Goal: Task Accomplishment & Management: Use online tool/utility

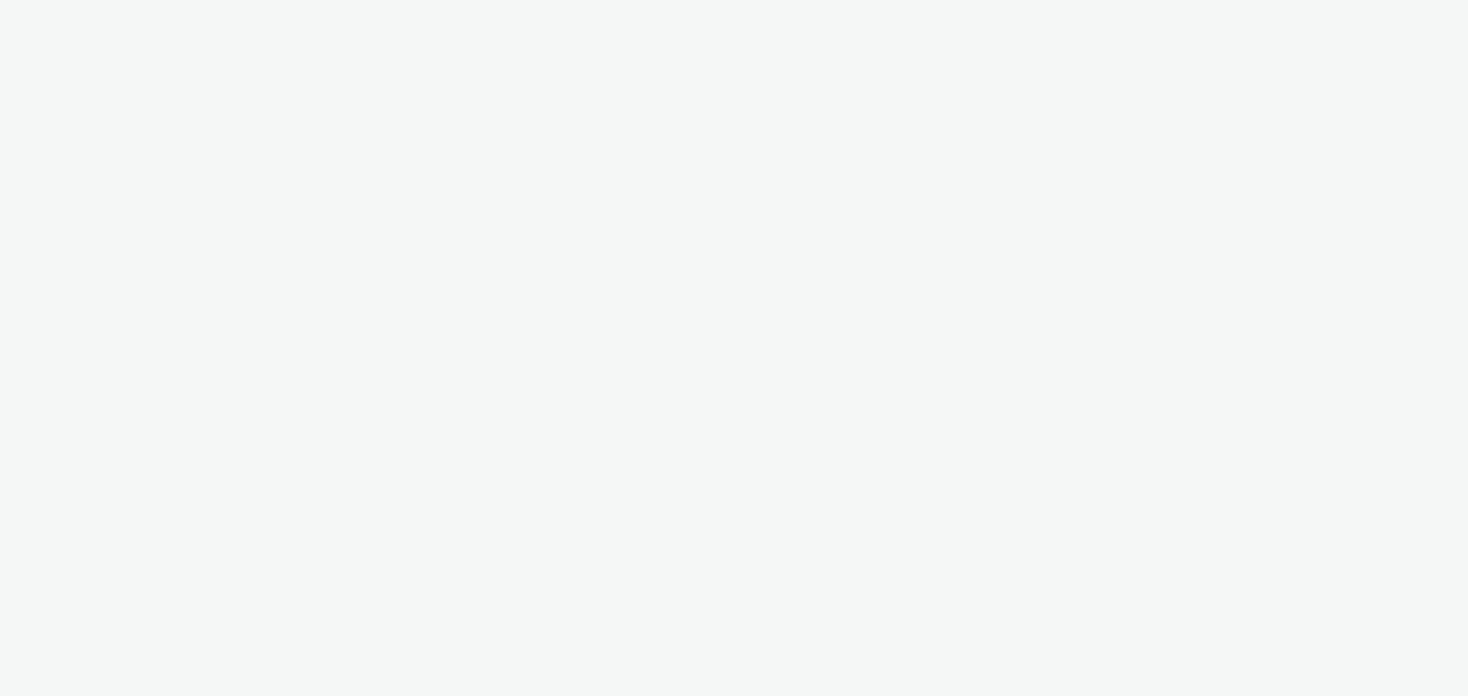
select select "2fc77e36-bb93-4aa3-9dff-dcb08e02eac6"
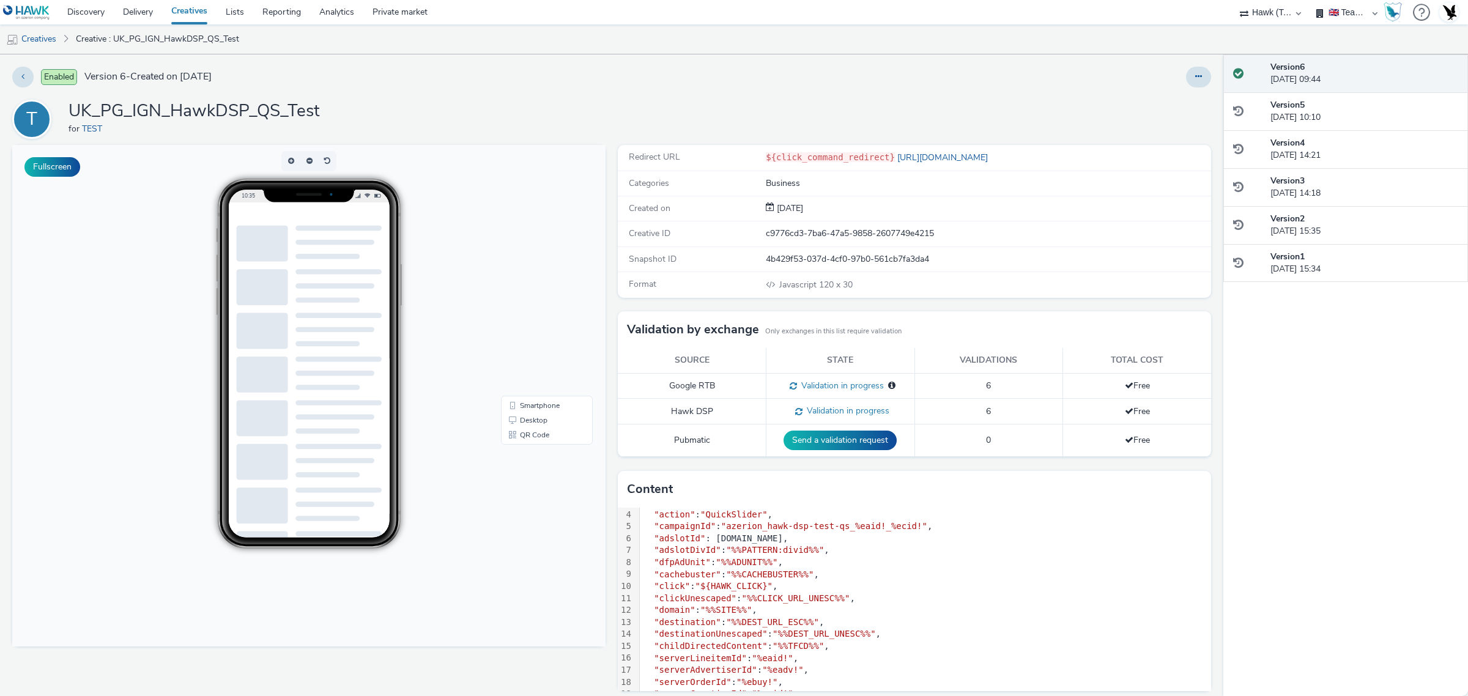
scroll to position [40, 0]
click at [1187, 83] on button at bounding box center [1198, 77] width 25 height 21
click at [1138, 105] on link "Edit" at bounding box center [1165, 101] width 92 height 24
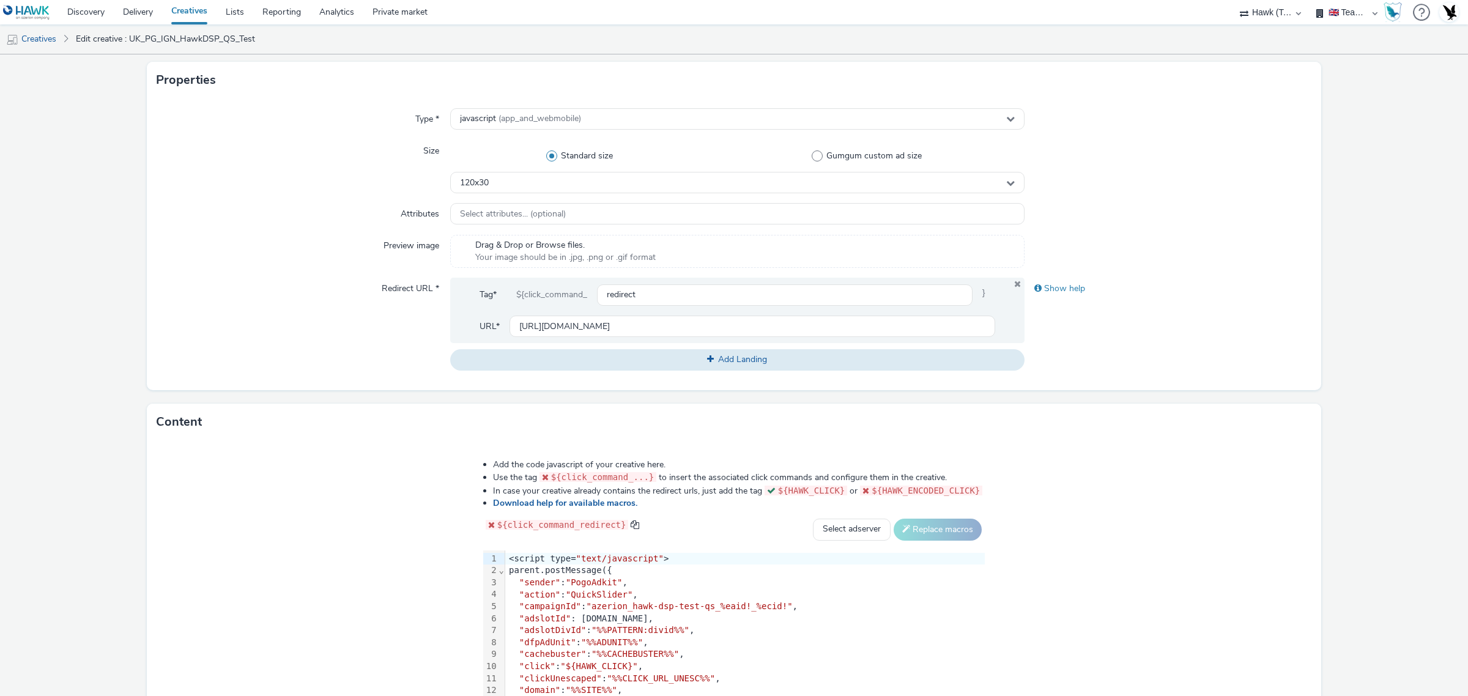
scroll to position [393, 0]
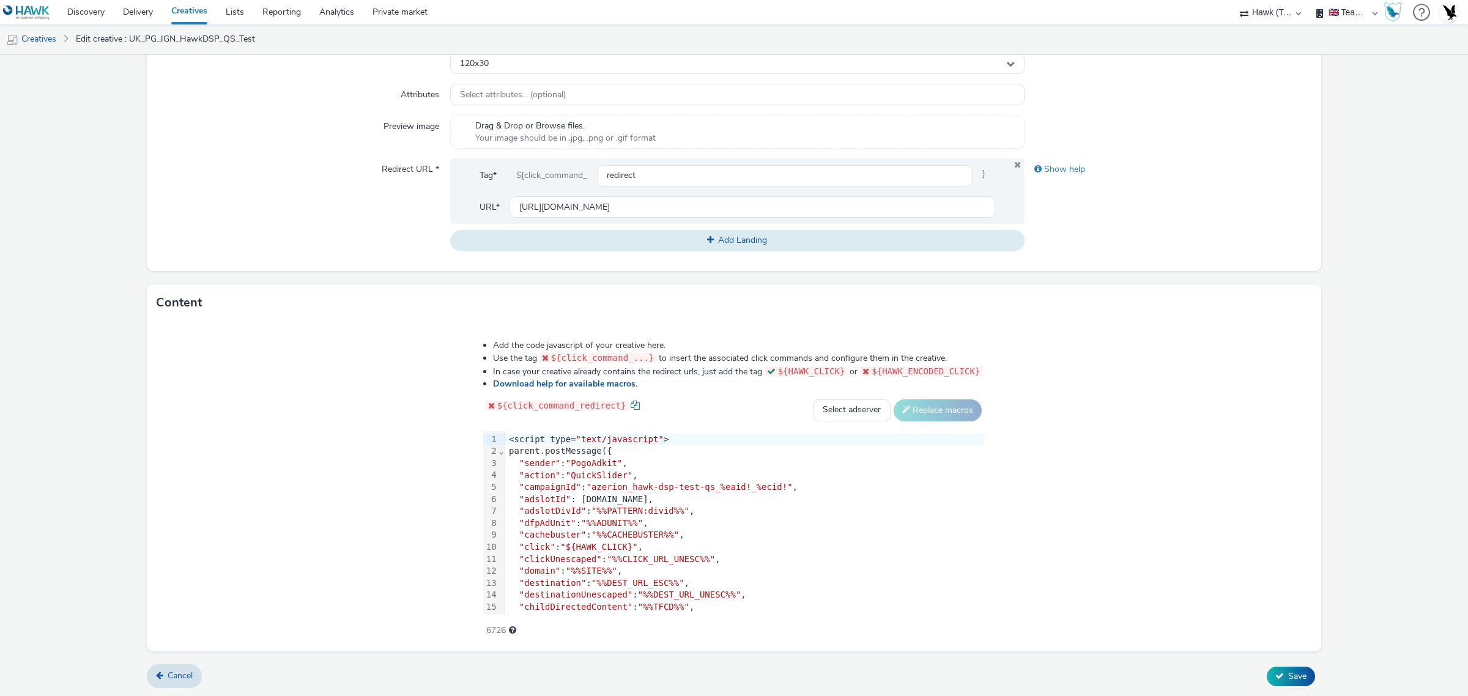
click at [631, 401] on span at bounding box center [635, 405] width 9 height 9
click at [662, 549] on div ""click" : "${HAWK_CLICK}" ," at bounding box center [745, 547] width 480 height 12
drag, startPoint x: 492, startPoint y: 405, endPoint x: 560, endPoint y: 402, distance: 68.0
click at [560, 402] on span "${click_command_redirect}" at bounding box center [561, 406] width 129 height 10
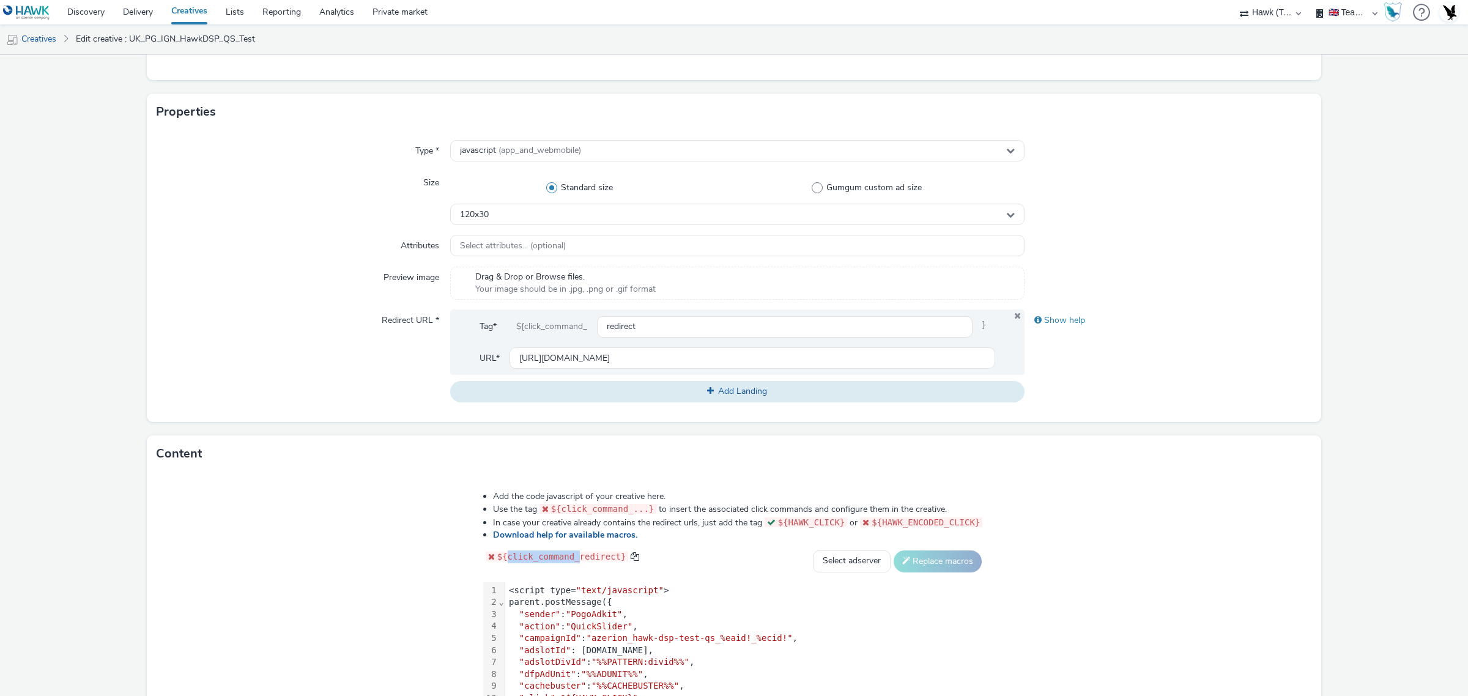
scroll to position [240, 0]
click at [708, 328] on input "redirect" at bounding box center [785, 327] width 376 height 21
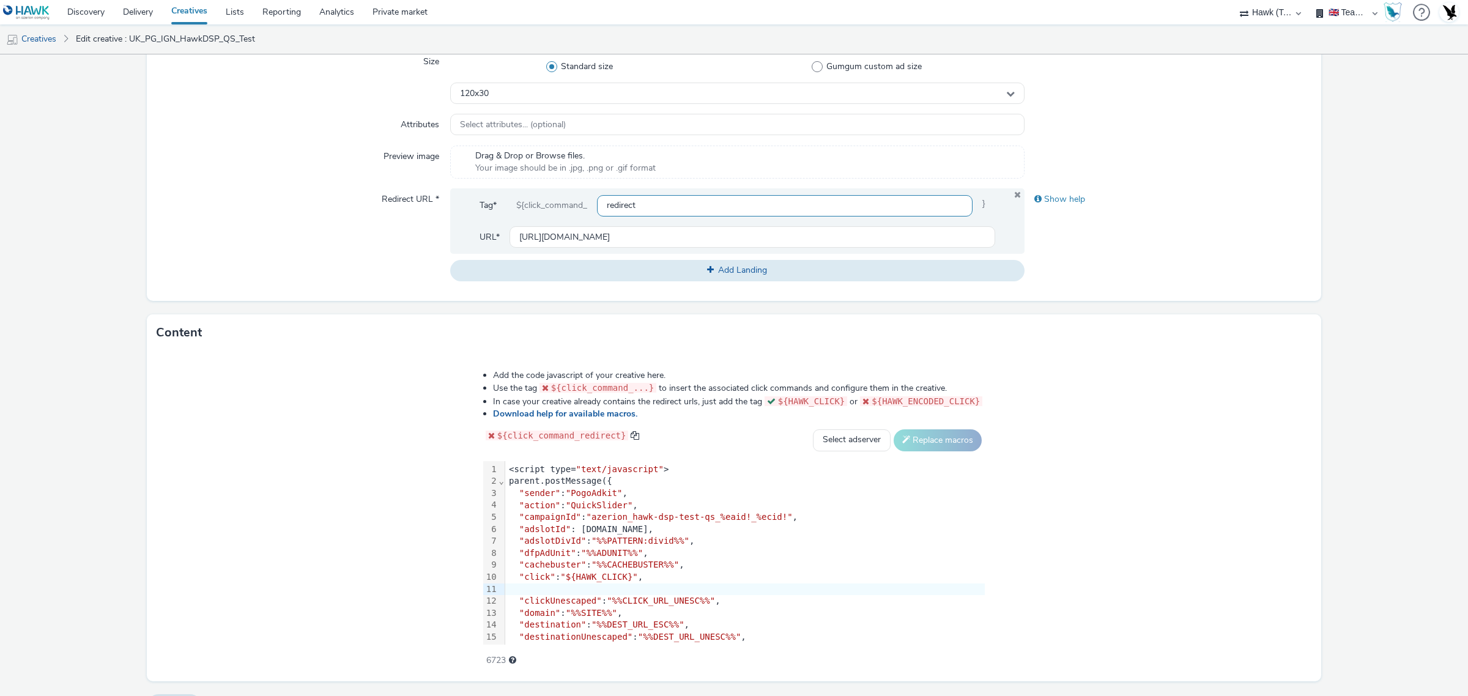
scroll to position [365, 0]
click at [549, 593] on div ""clickUnescaped" : "%%CLICK_URL_UNESC%%" ," at bounding box center [745, 599] width 480 height 12
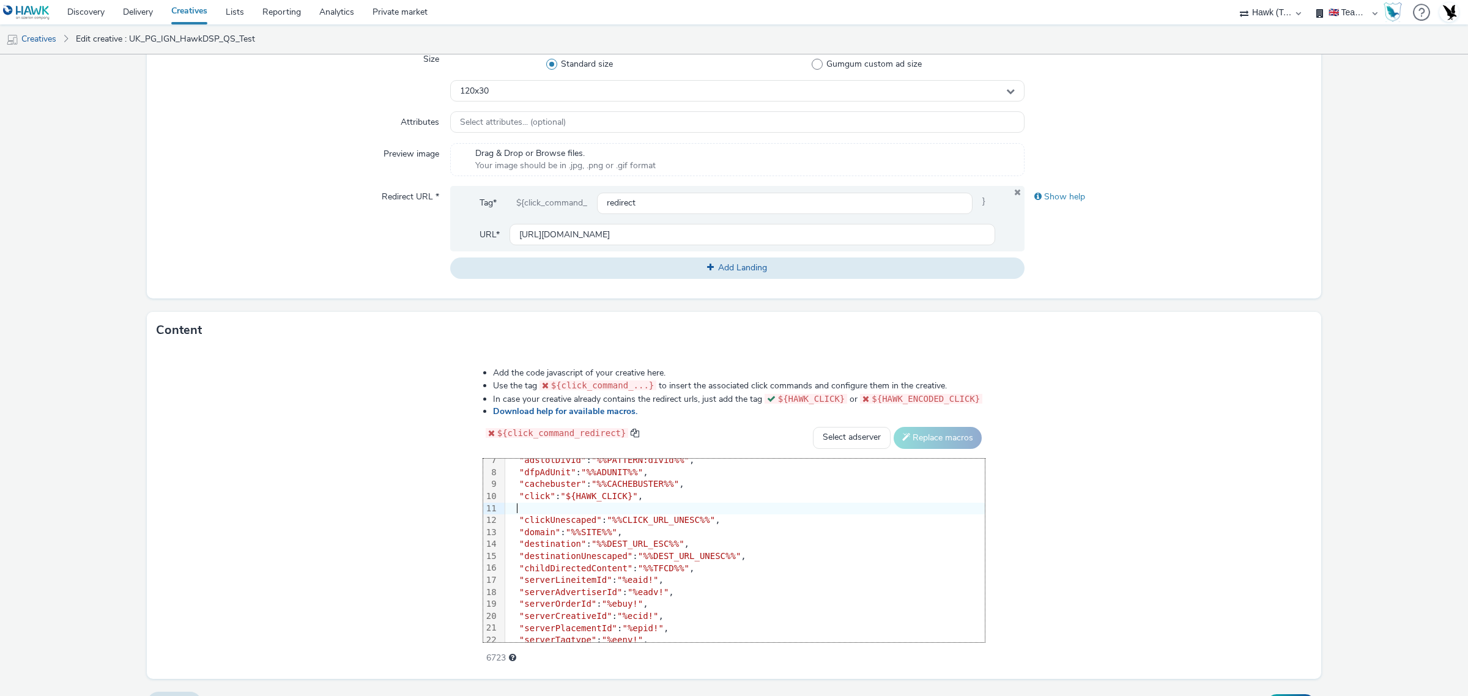
scroll to position [78, 0]
click at [870, 443] on select "Select adserver Sizmek DCM Adform Sting" at bounding box center [852, 438] width 78 height 22
select select "dcm"
click at [814, 427] on select "Select adserver Sizmek DCM Adform Sting" at bounding box center [852, 438] width 78 height 22
click at [914, 442] on button "Replace macros" at bounding box center [938, 438] width 88 height 22
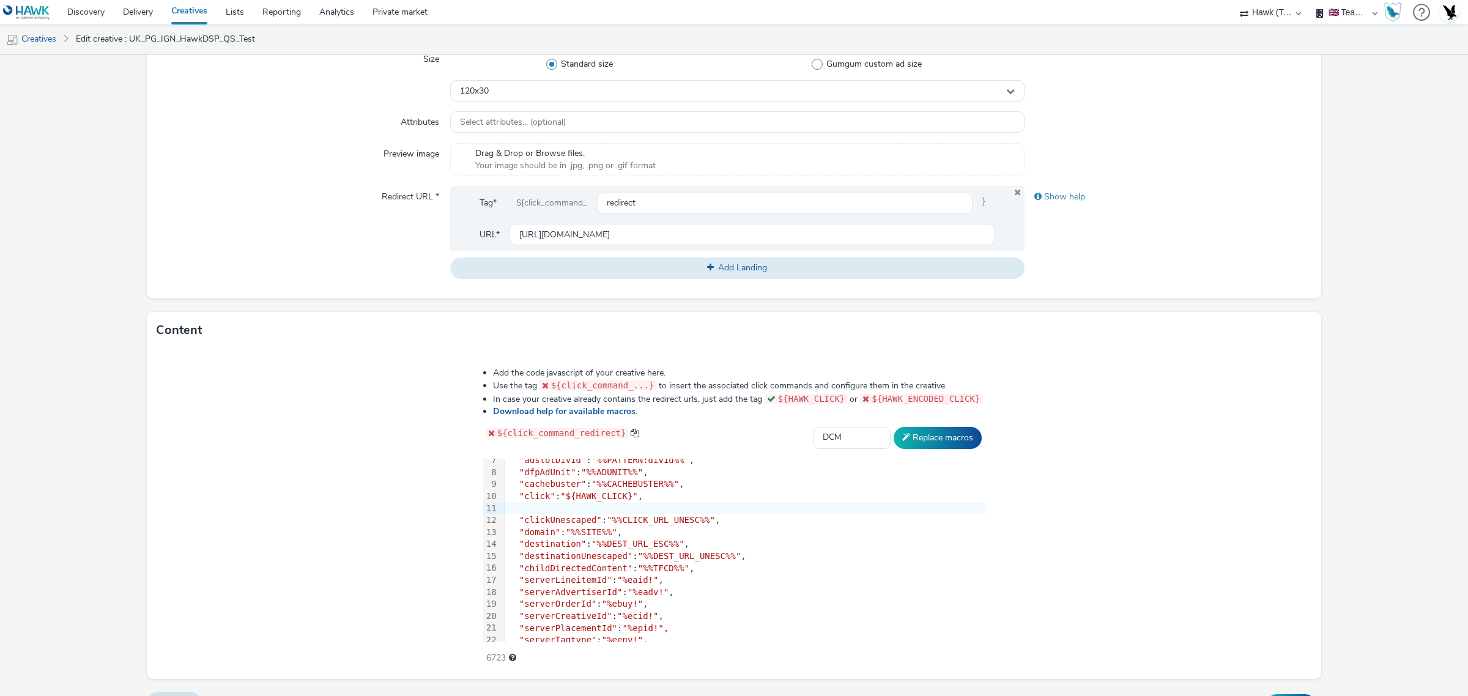
scroll to position [0, 0]
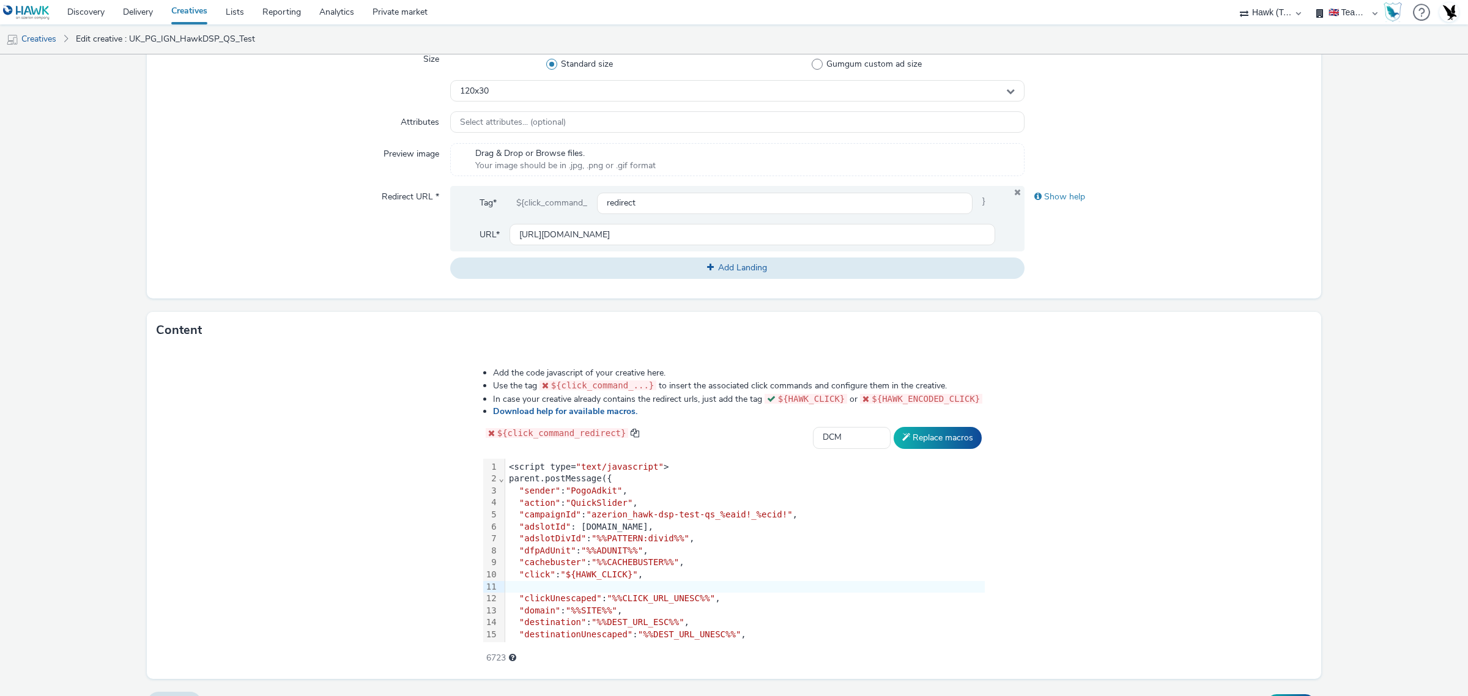
click at [567, 576] on span ""${HAWK_CLICK}"" at bounding box center [598, 574] width 77 height 10
click at [578, 591] on div at bounding box center [745, 587] width 480 height 12
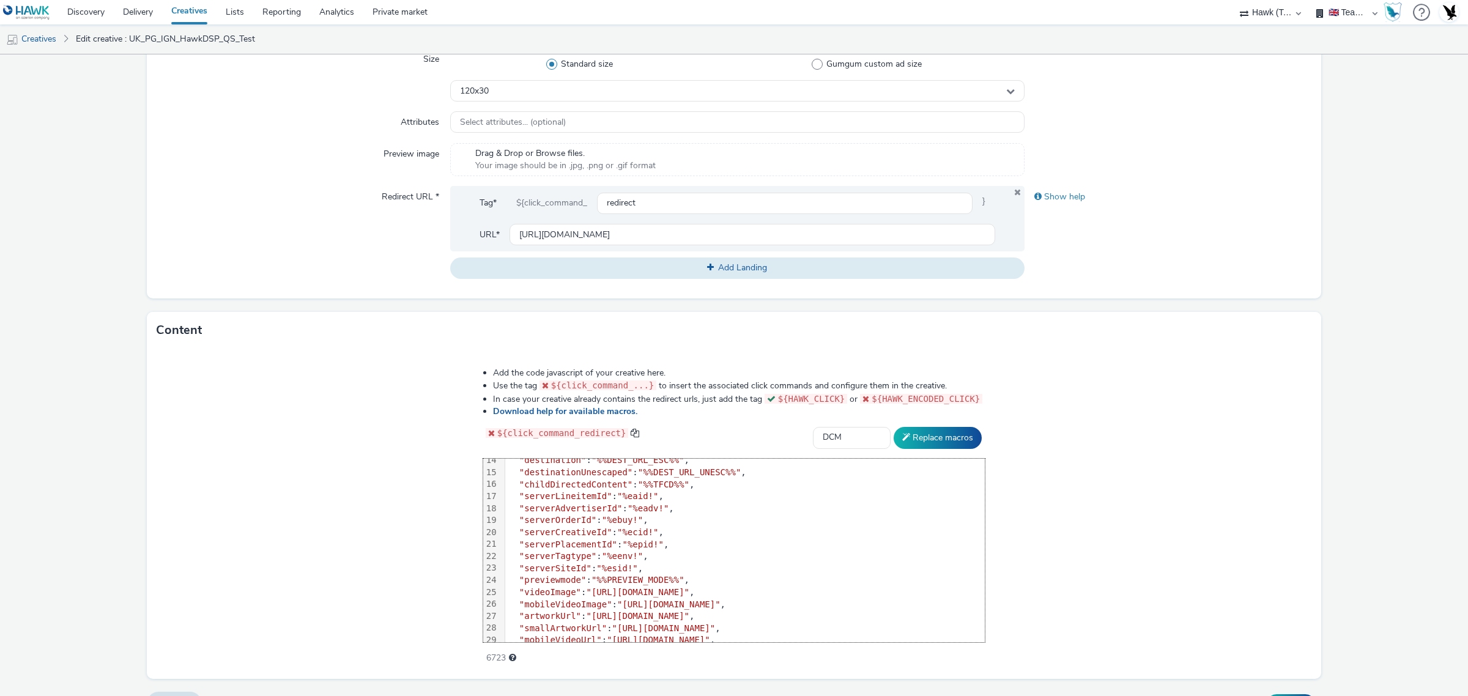
scroll to position [205, 0]
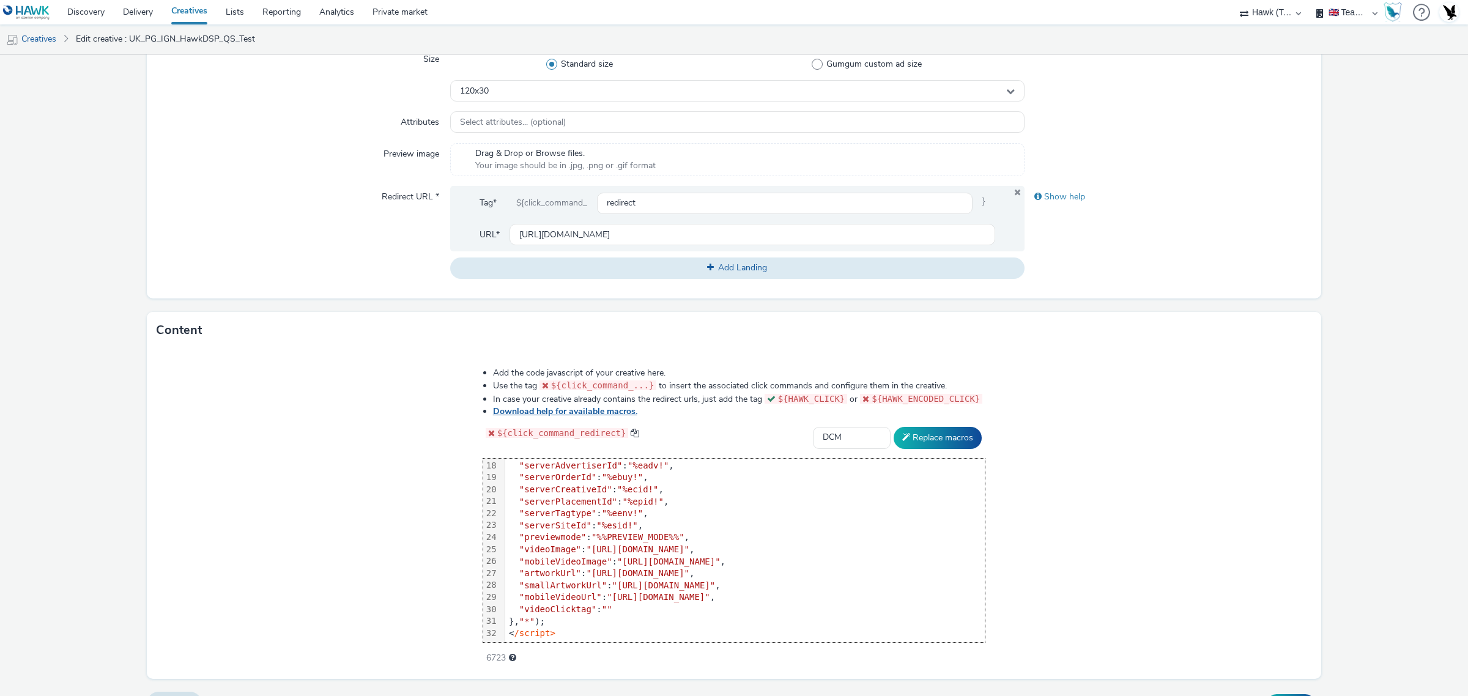
click at [578, 411] on link "Download help for available macros." at bounding box center [567, 412] width 149 height 12
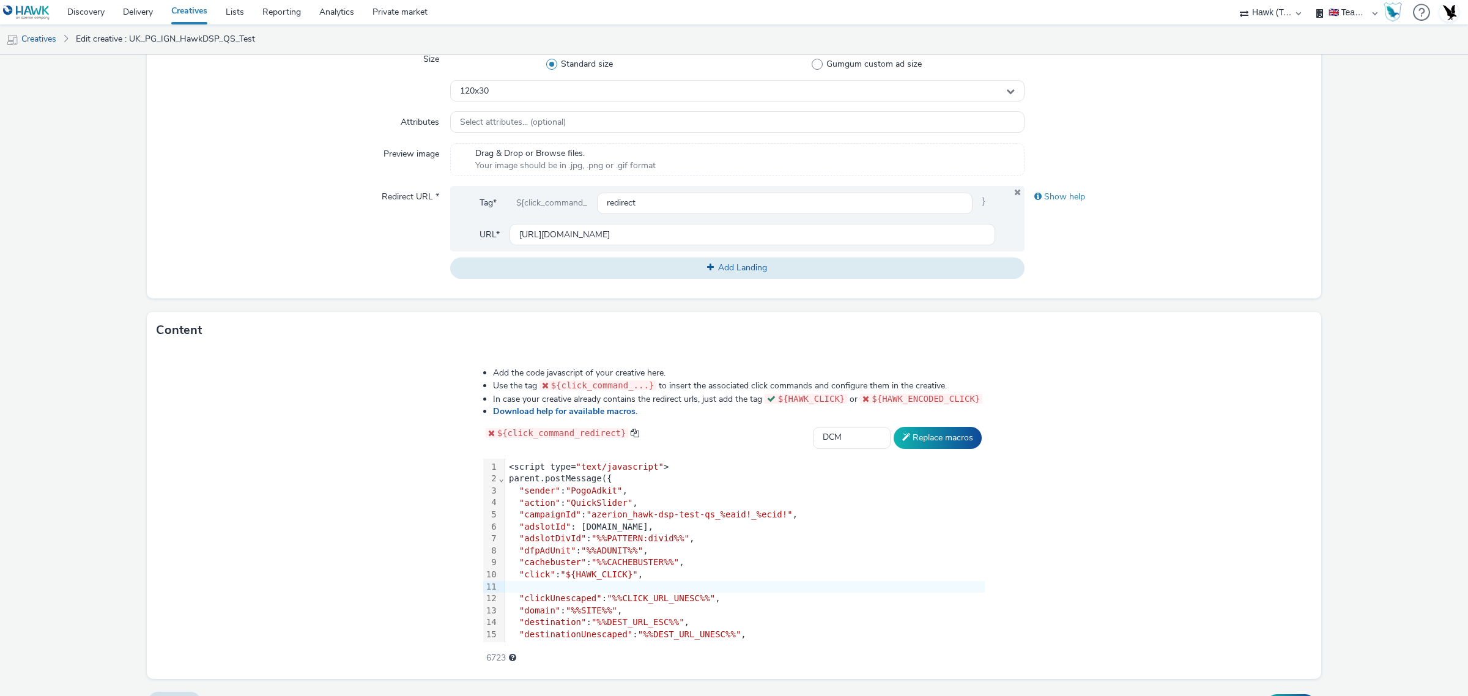
click at [555, 586] on div at bounding box center [745, 587] width 480 height 12
click at [519, 585] on span "$" at bounding box center [521, 587] width 5 height 10
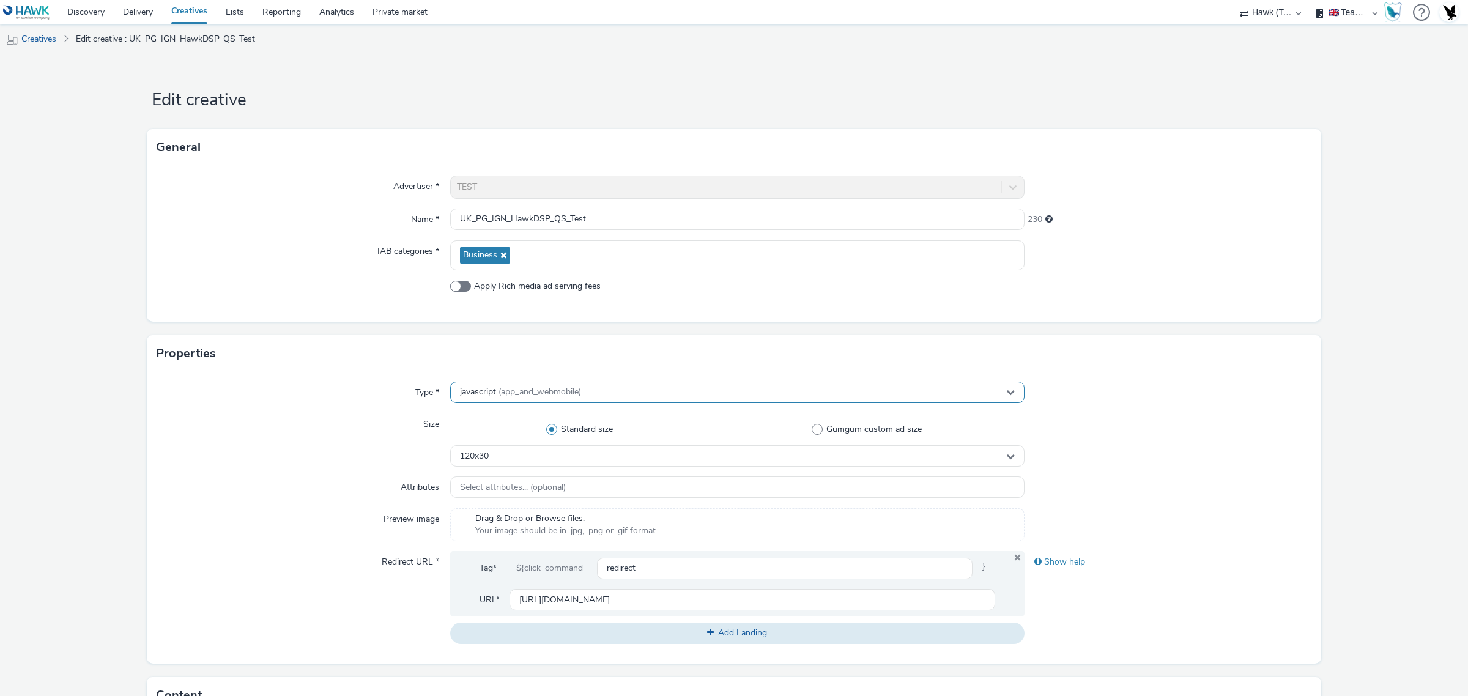
scroll to position [393, 0]
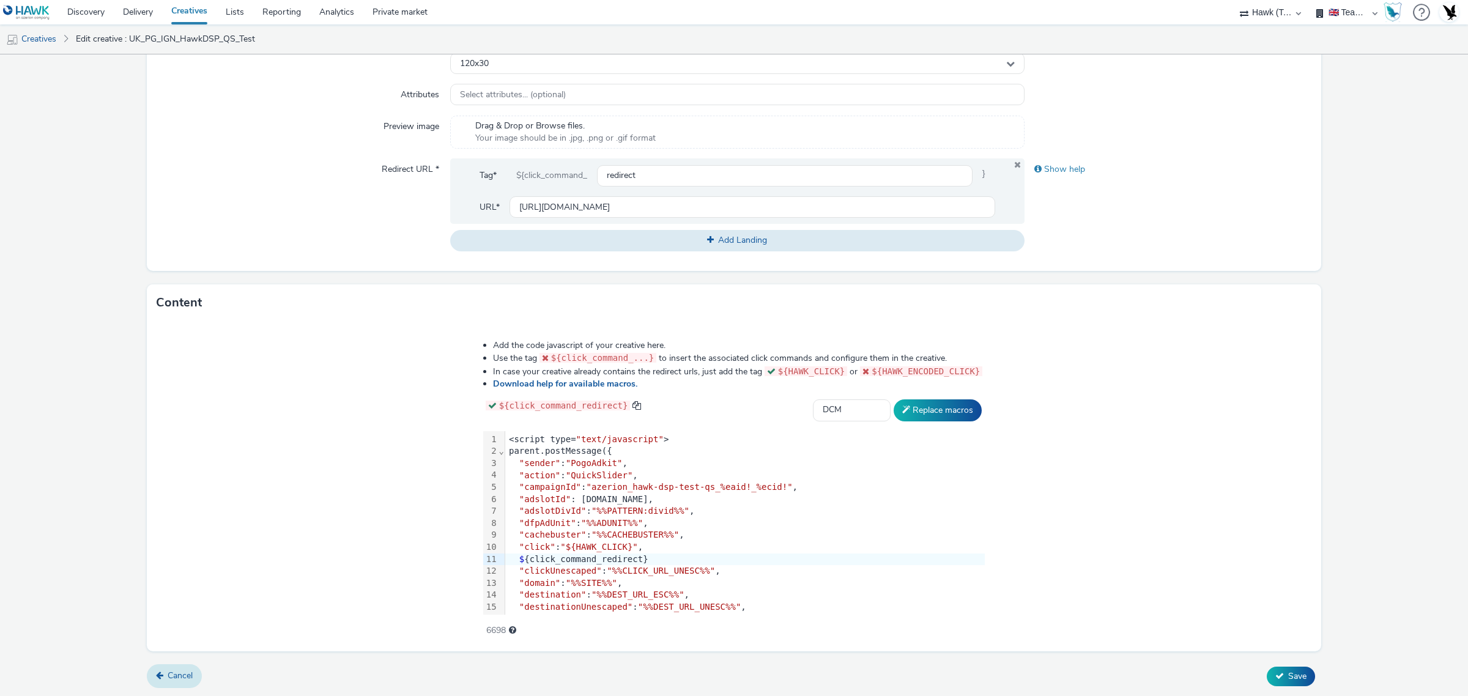
click at [168, 675] on span "Cancel" at bounding box center [180, 676] width 25 height 12
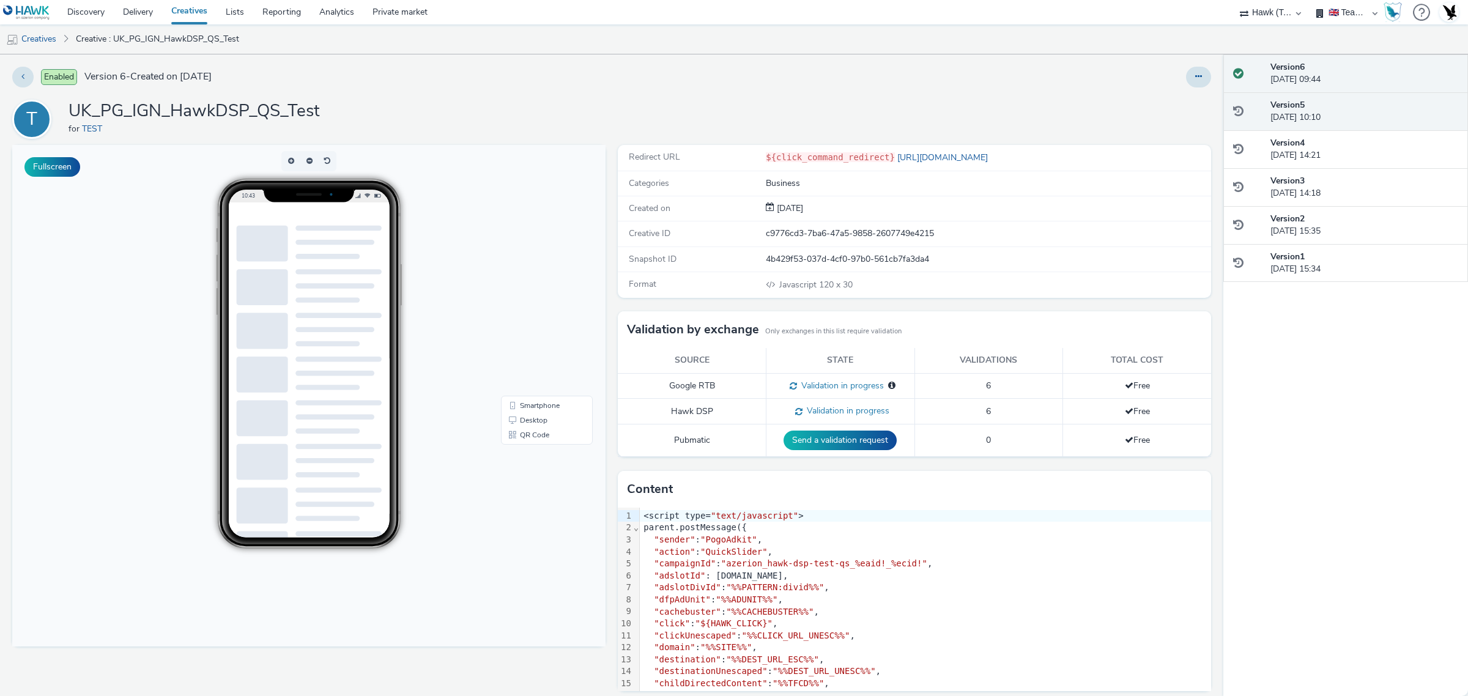
click at [1289, 104] on strong "Version 5" at bounding box center [1288, 105] width 34 height 12
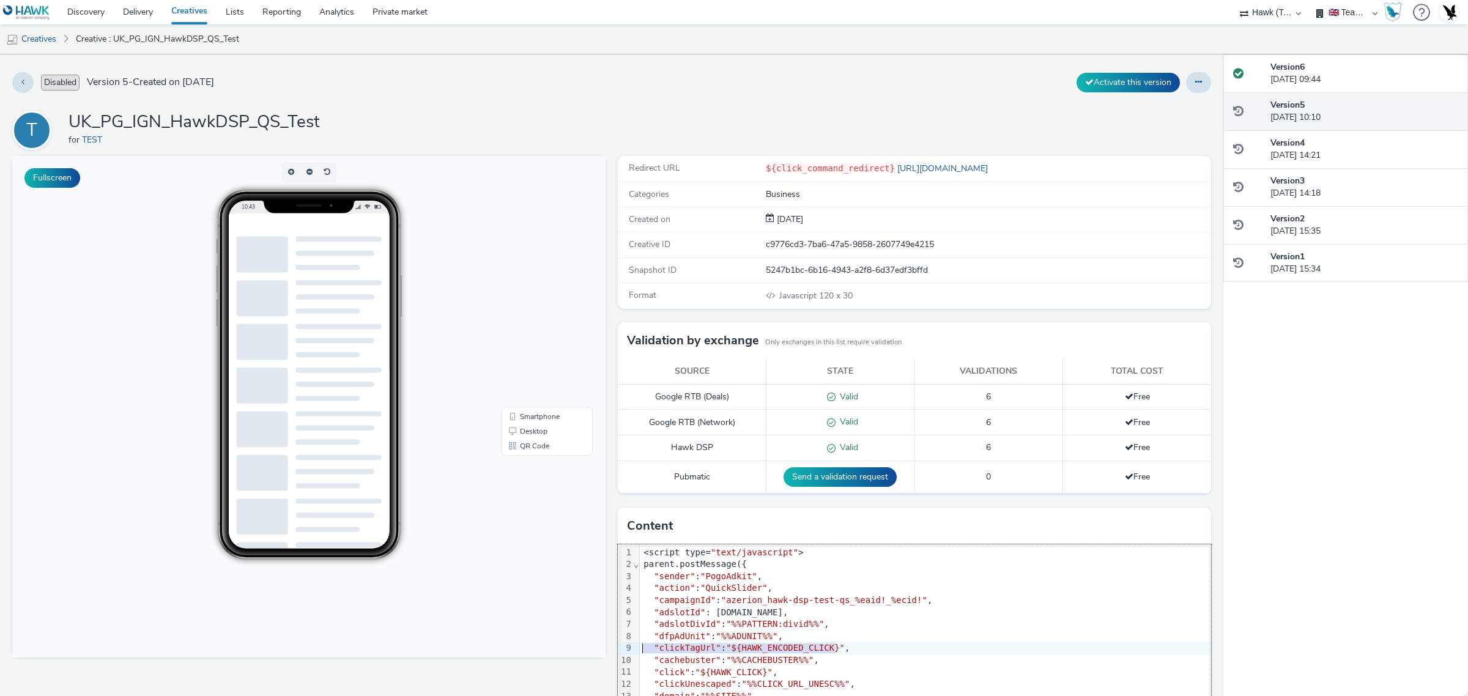
drag, startPoint x: 867, startPoint y: 653, endPoint x: 634, endPoint y: 647, distance: 233.8
click at [640, 647] on div ""clickTagUrl" : "${HAWK_ENCODED_CLICK}" ," at bounding box center [925, 648] width 571 height 12
copy div ""clickTagUrl" : "${HAWK_ENCODED_CLICK}" ,"
click at [1295, 78] on div "Version 6 07 August 2025, 09:44" at bounding box center [1365, 73] width 188 height 25
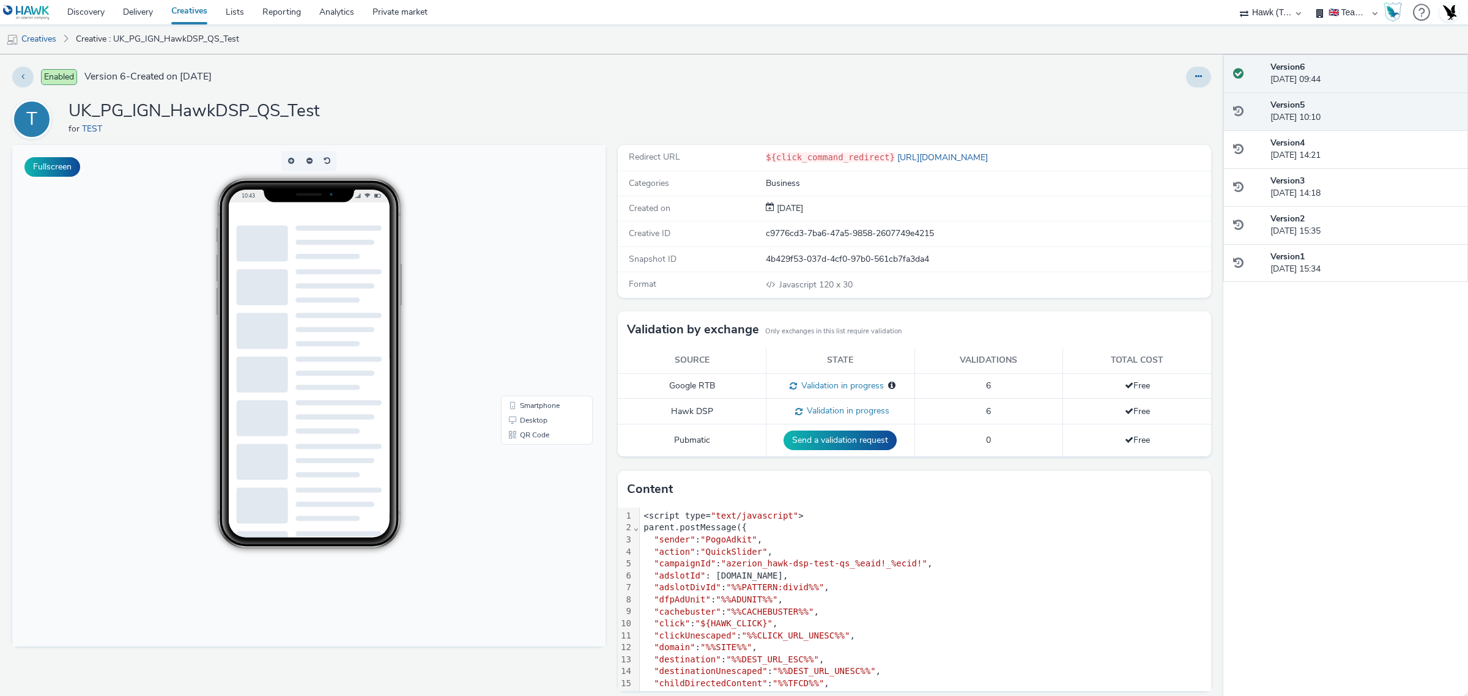
click at [1343, 114] on div "Version 5 05 August 2025, 10:10" at bounding box center [1365, 111] width 188 height 25
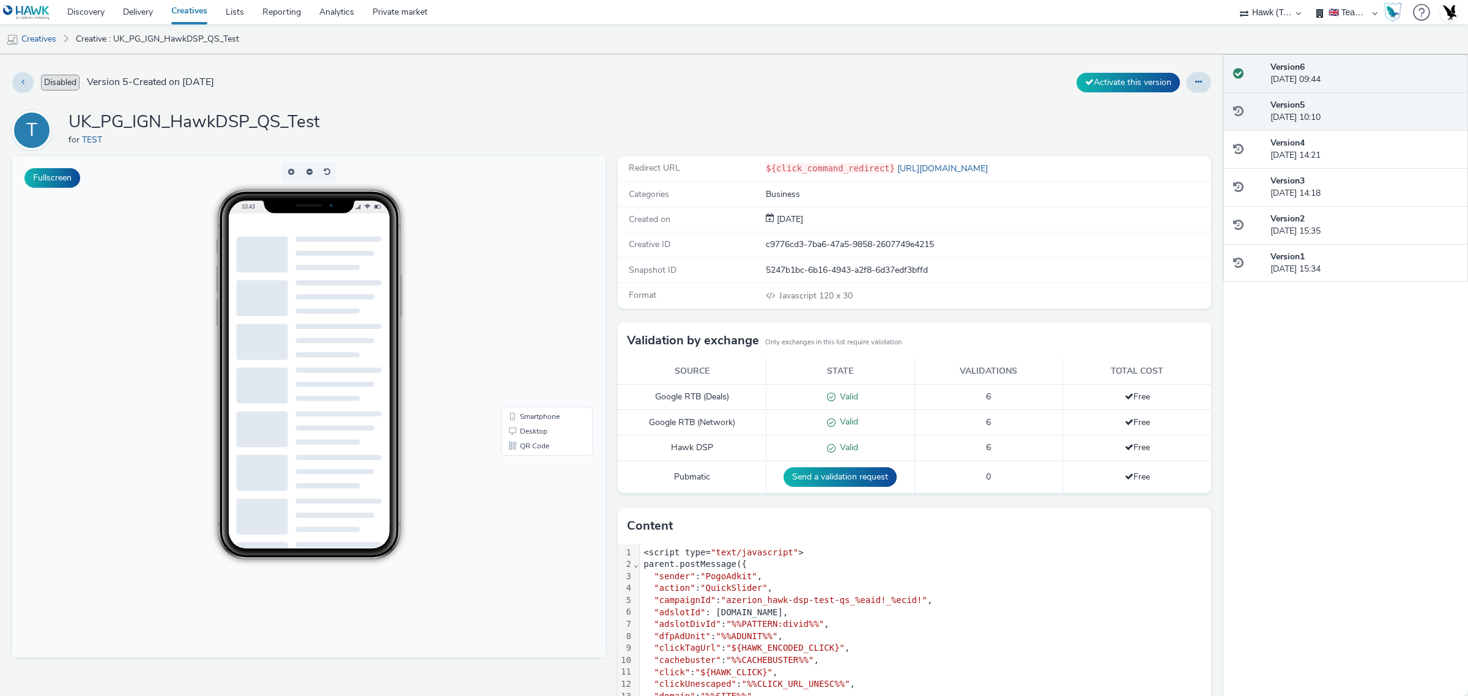
click at [1349, 84] on div "Version 6 07 August 2025, 09:44" at bounding box center [1365, 73] width 188 height 25
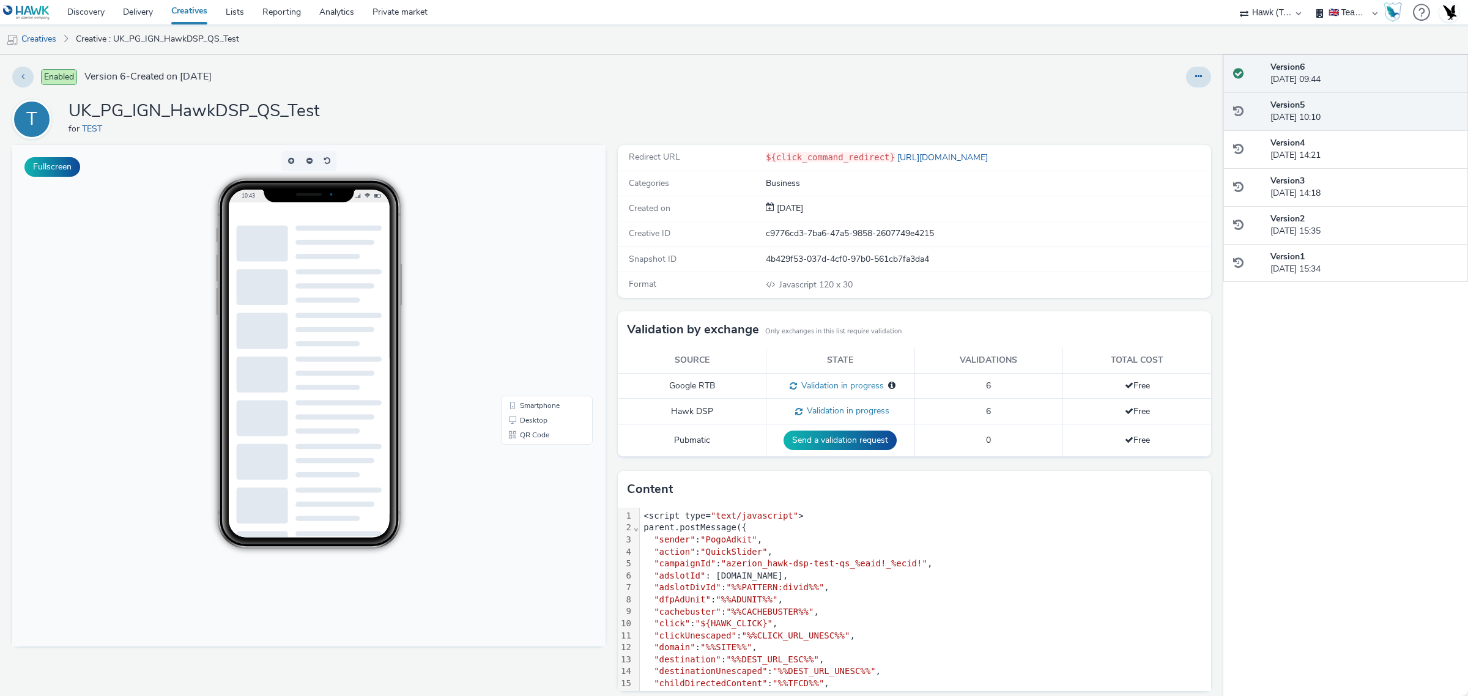
click at [1332, 109] on div "Version 5 05 August 2025, 10:10" at bounding box center [1365, 111] width 188 height 25
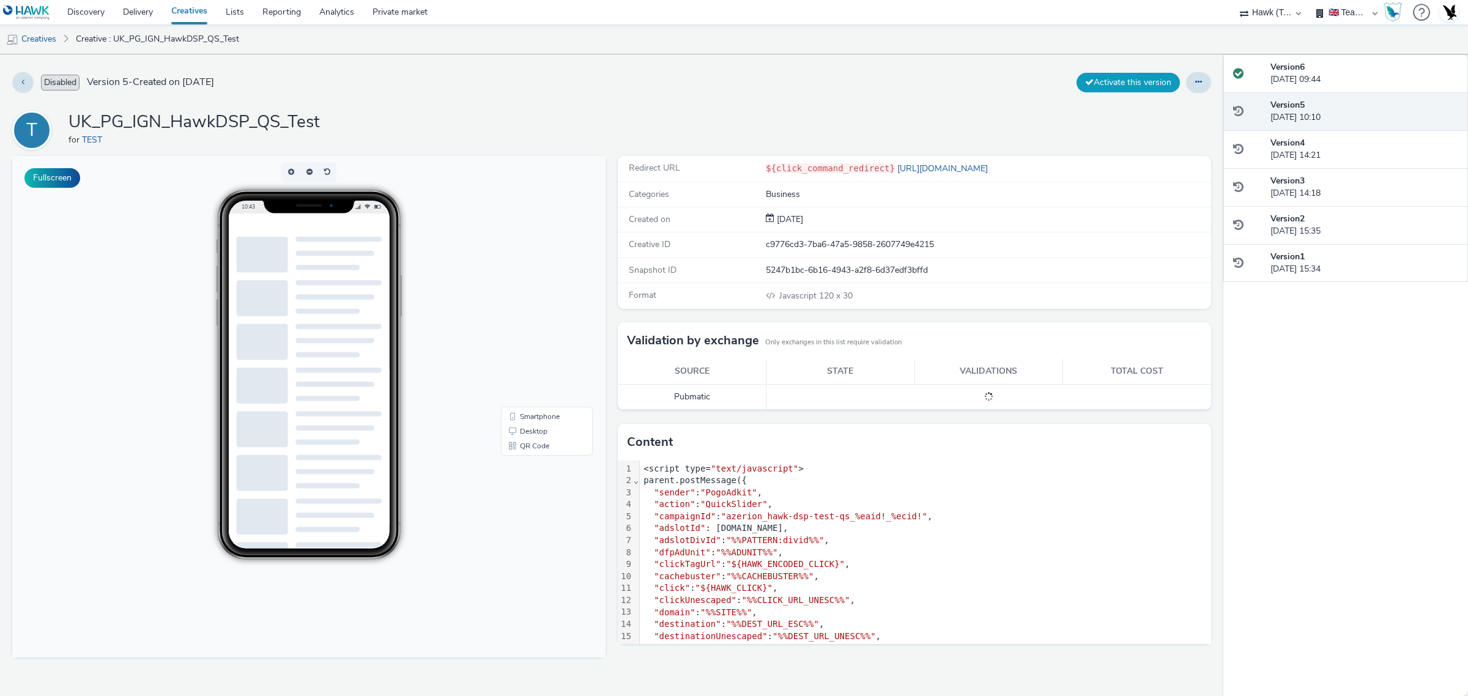
click at [1102, 78] on button "Activate this version" at bounding box center [1128, 83] width 103 height 20
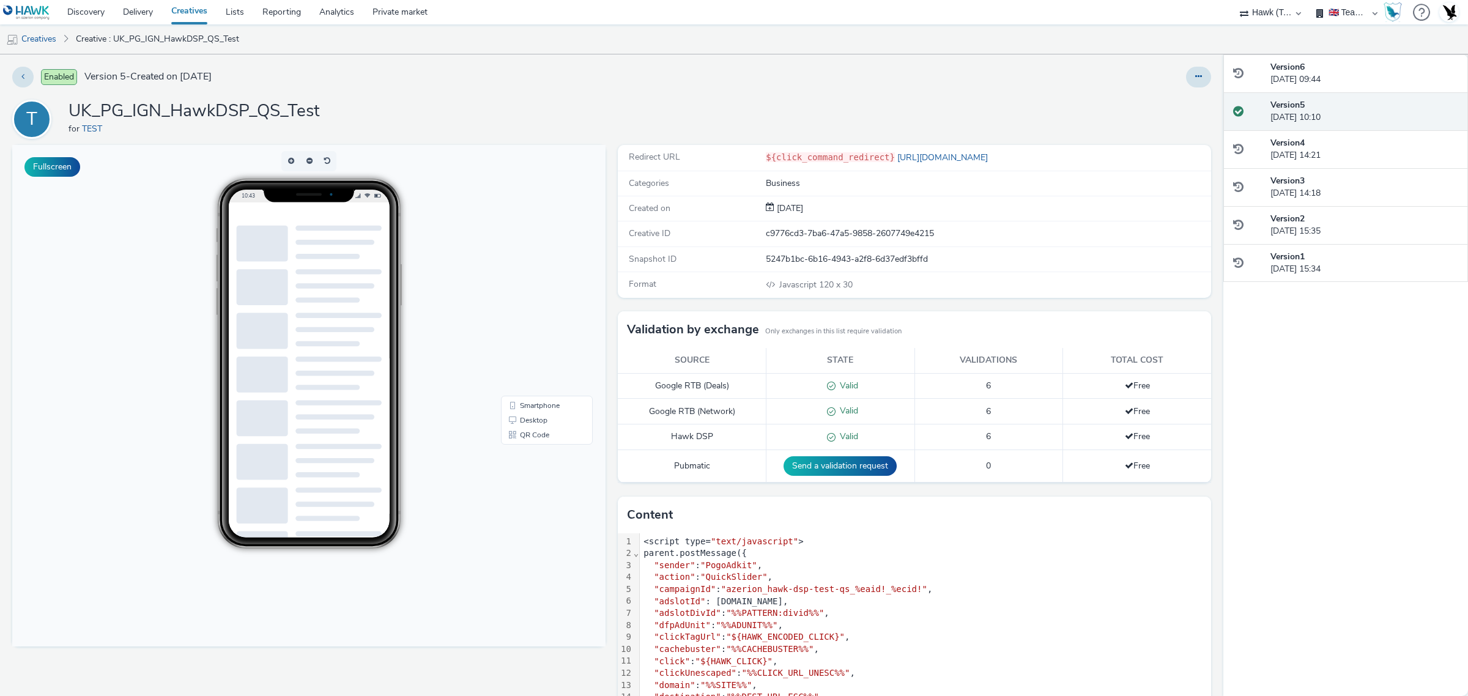
scroll to position [34, 0]
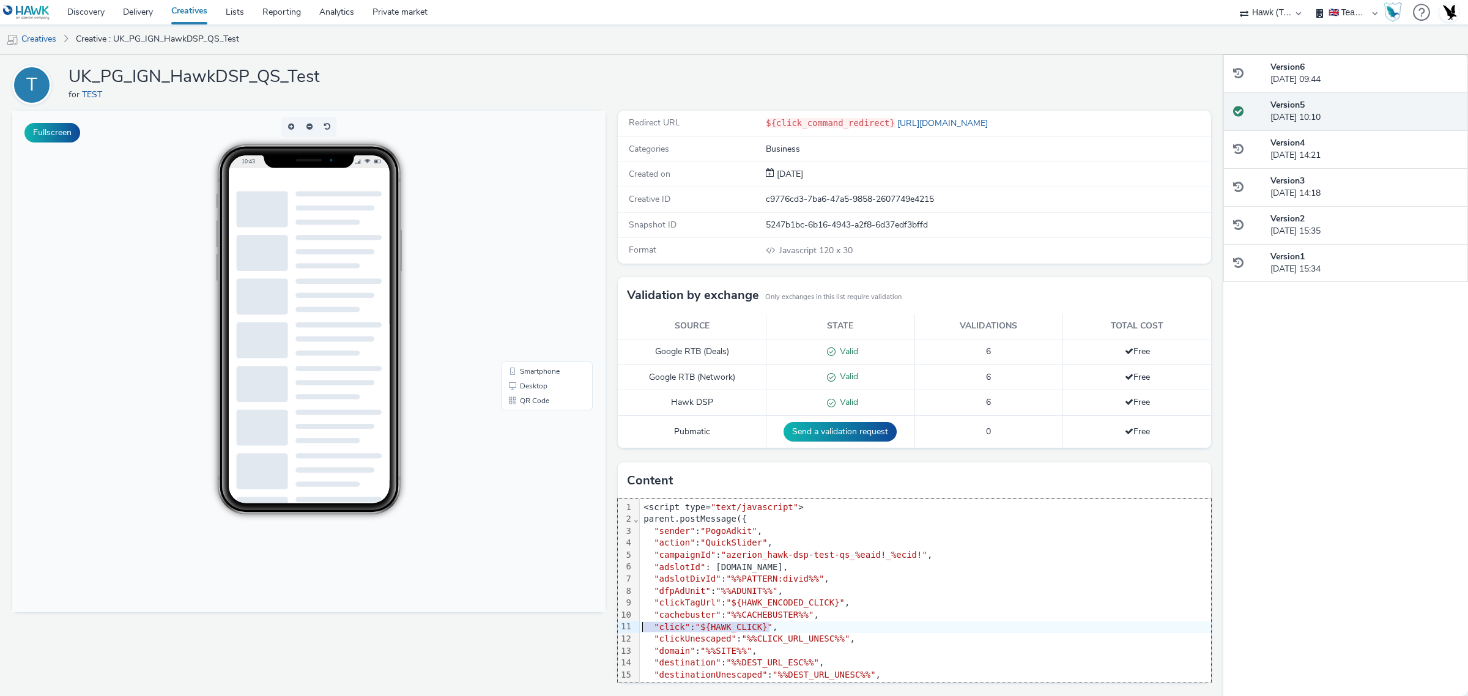
drag, startPoint x: 771, startPoint y: 627, endPoint x: 627, endPoint y: 629, distance: 144.4
click at [627, 629] on div "99 1 2 3 4 5 6 7 8 9 10 11 12 13 14 15 16 17 18 19 20 21 22 23 24 25 26 27 28 2…" at bounding box center [914, 591] width 593 height 184
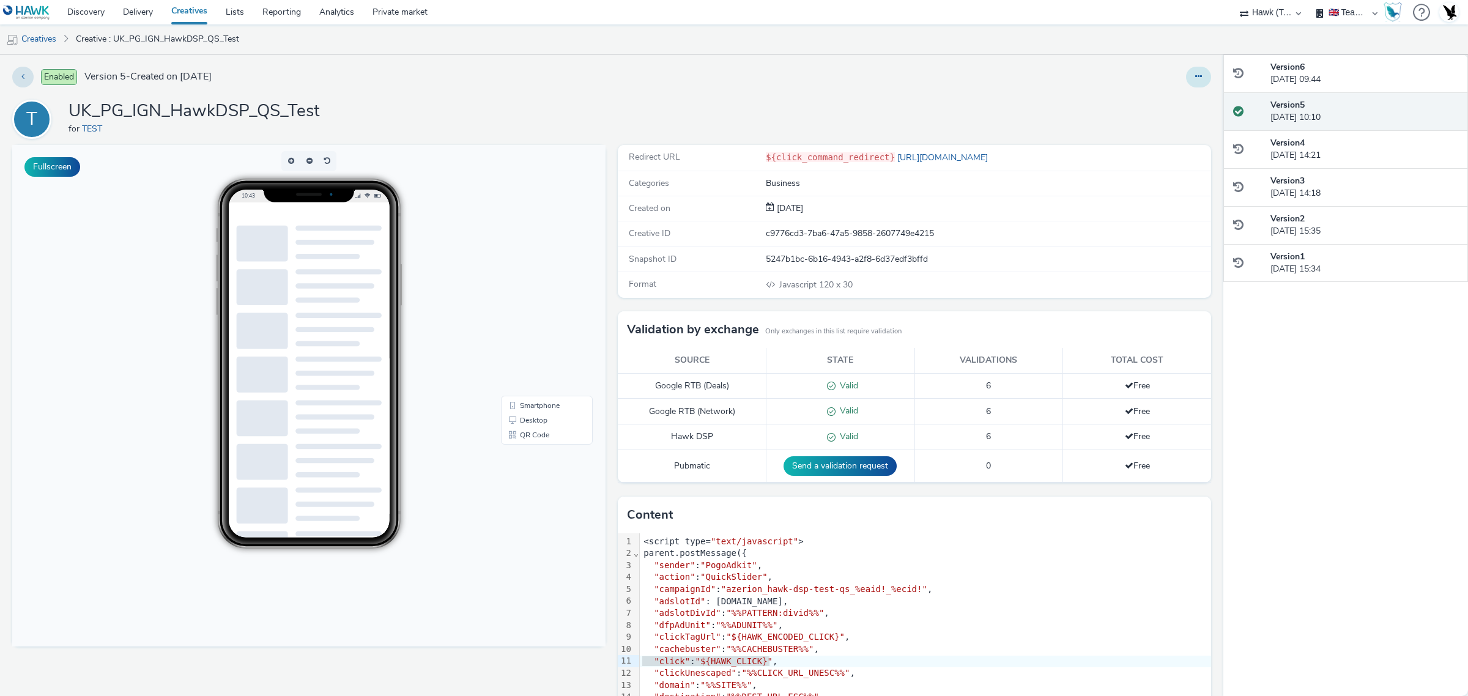
click at [1195, 83] on button at bounding box center [1198, 77] width 25 height 21
click at [1156, 98] on link "Edit" at bounding box center [1165, 101] width 92 height 24
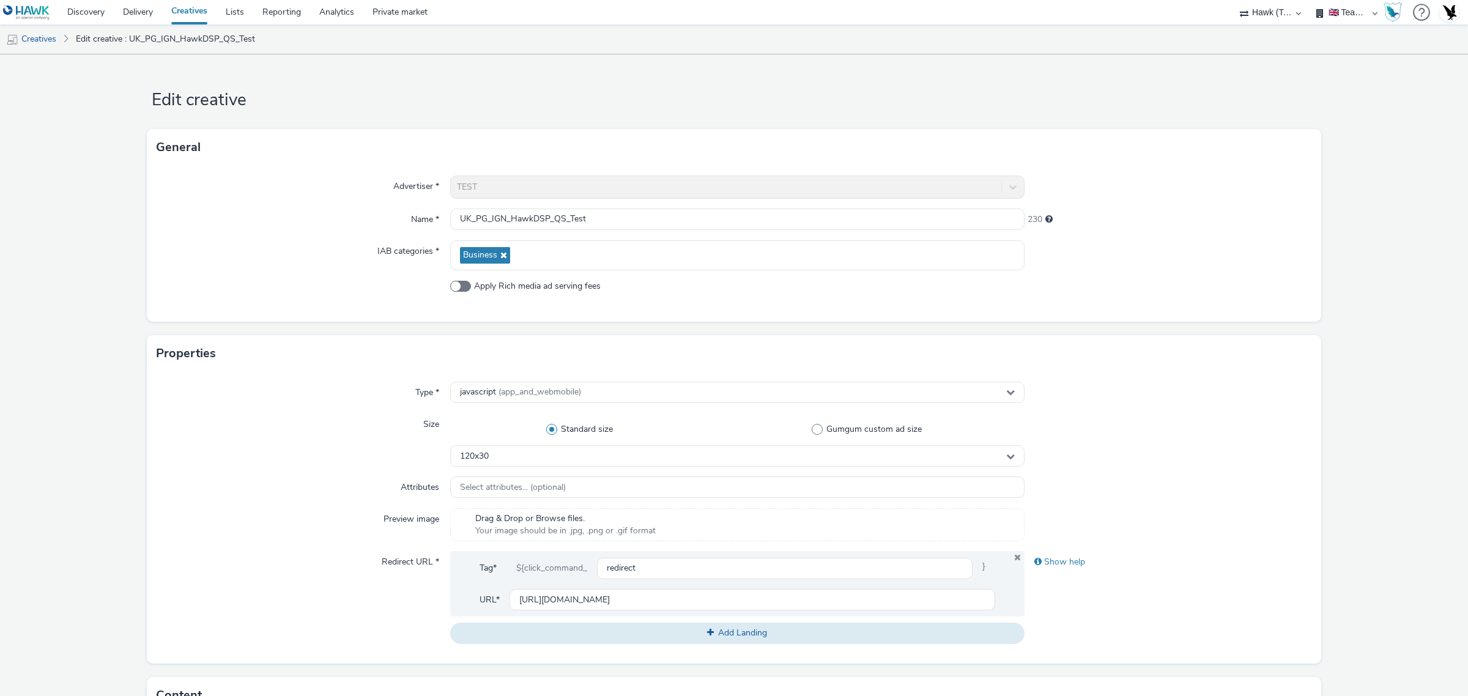
scroll to position [393, 0]
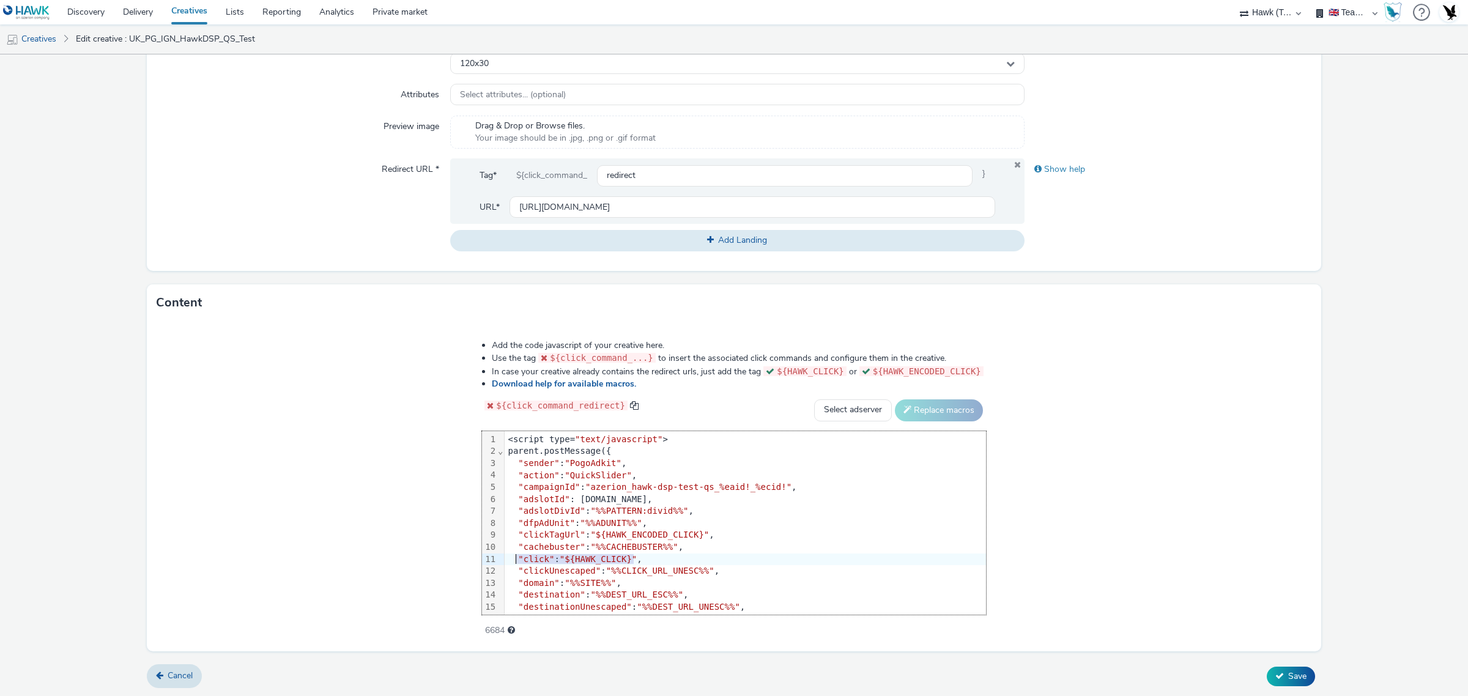
drag, startPoint x: 627, startPoint y: 558, endPoint x: 503, endPoint y: 558, distance: 124.2
click at [505, 558] on div ""click" : "${HAWK_CLICK}" ," at bounding box center [745, 560] width 481 height 12
click at [1289, 673] on span "Save" at bounding box center [1297, 676] width 18 height 12
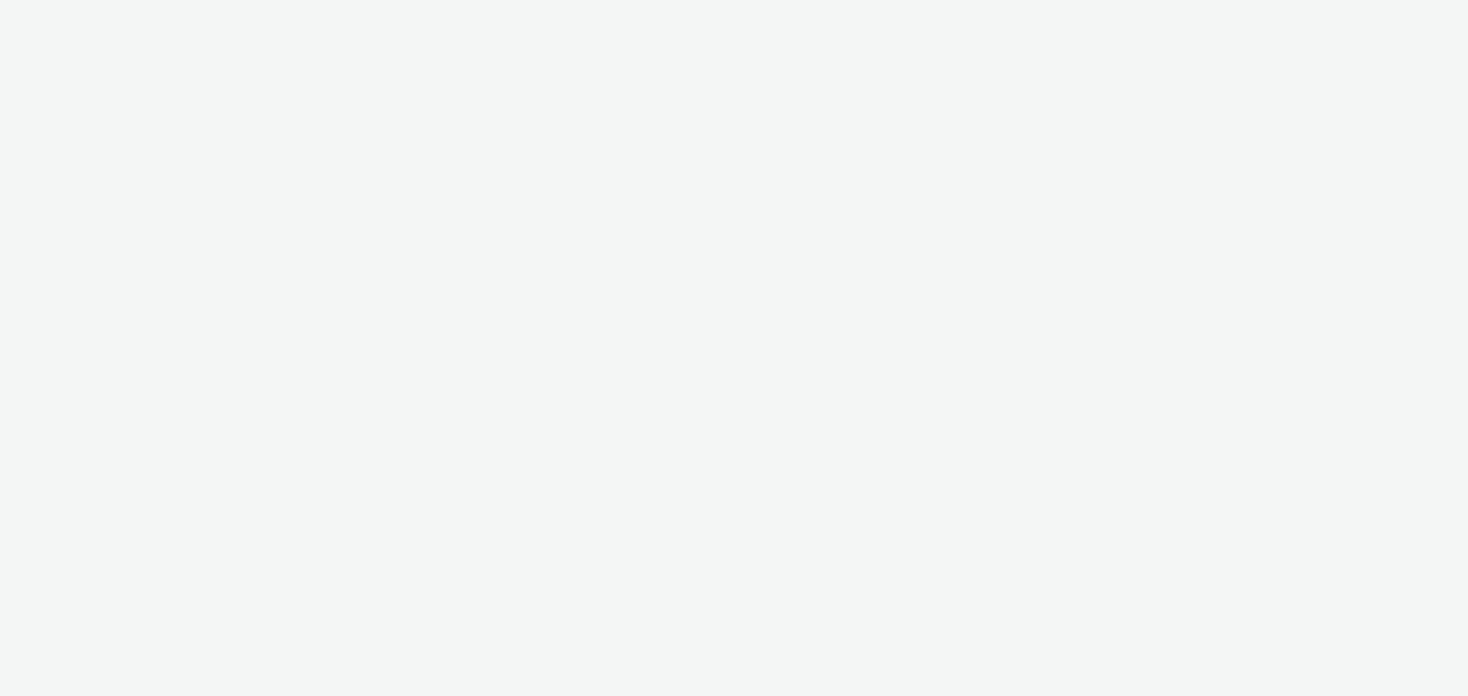
select select "2fc77e36-bb93-4aa3-9dff-dcb08e02eac6"
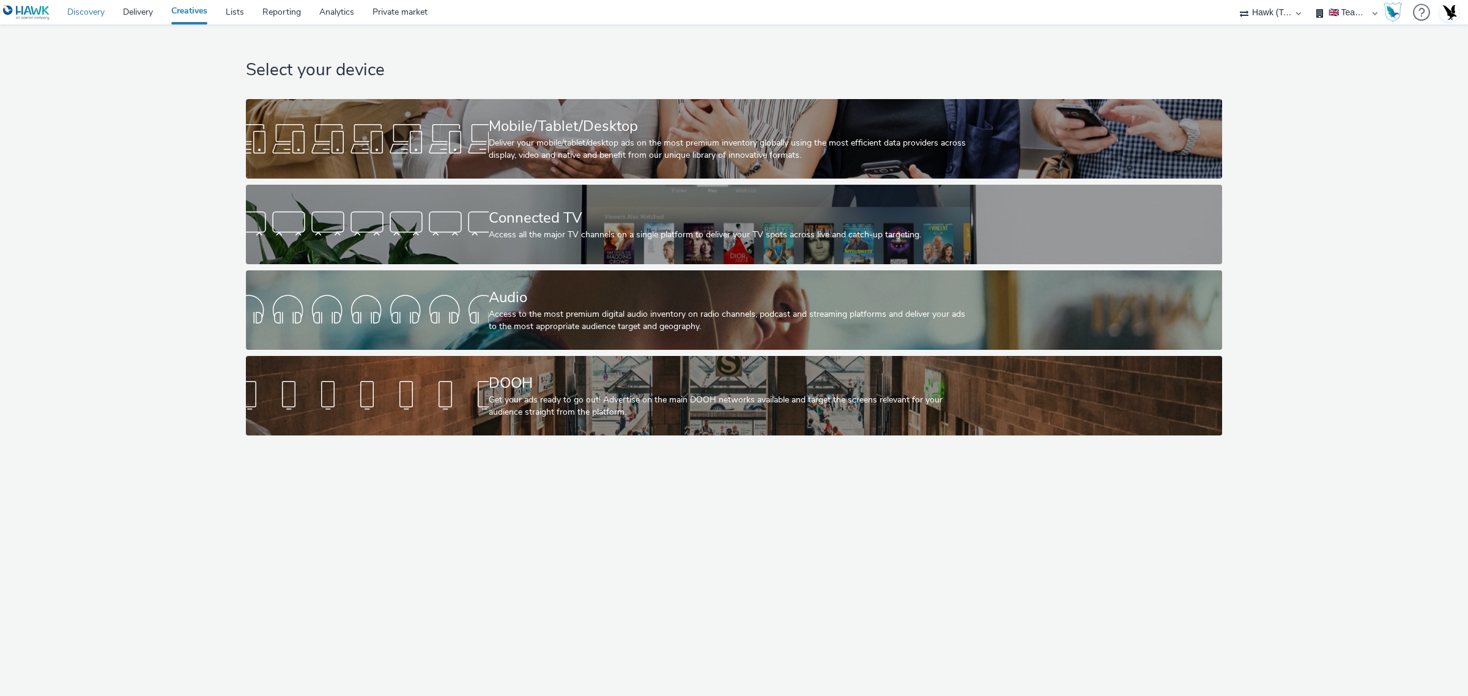
click at [76, 14] on link "Discovery" at bounding box center [86, 12] width 56 height 24
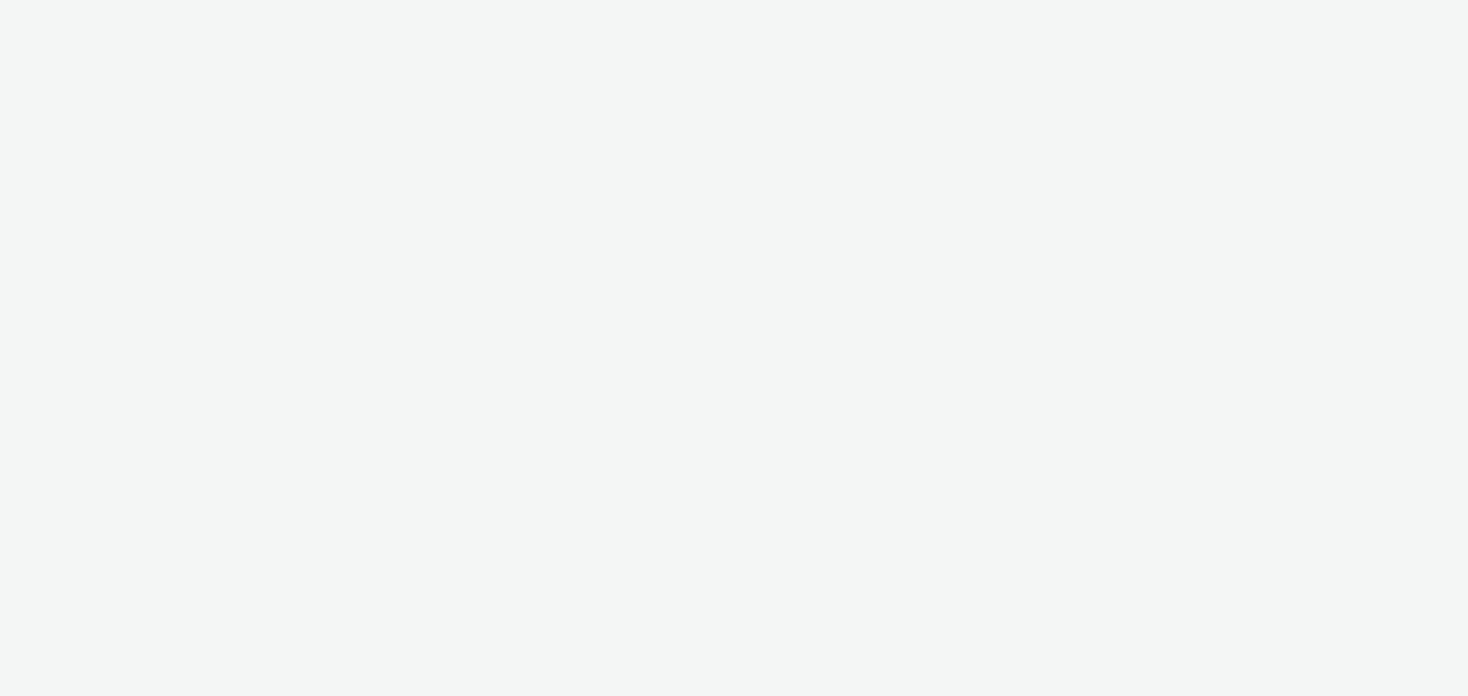
select select "2fc77e36-bb93-4aa3-9dff-dcb08e02eac6"
click at [73, 11] on div at bounding box center [734, 348] width 1468 height 696
select select "2fc77e36-bb93-4aa3-9dff-dcb08e02eac6"
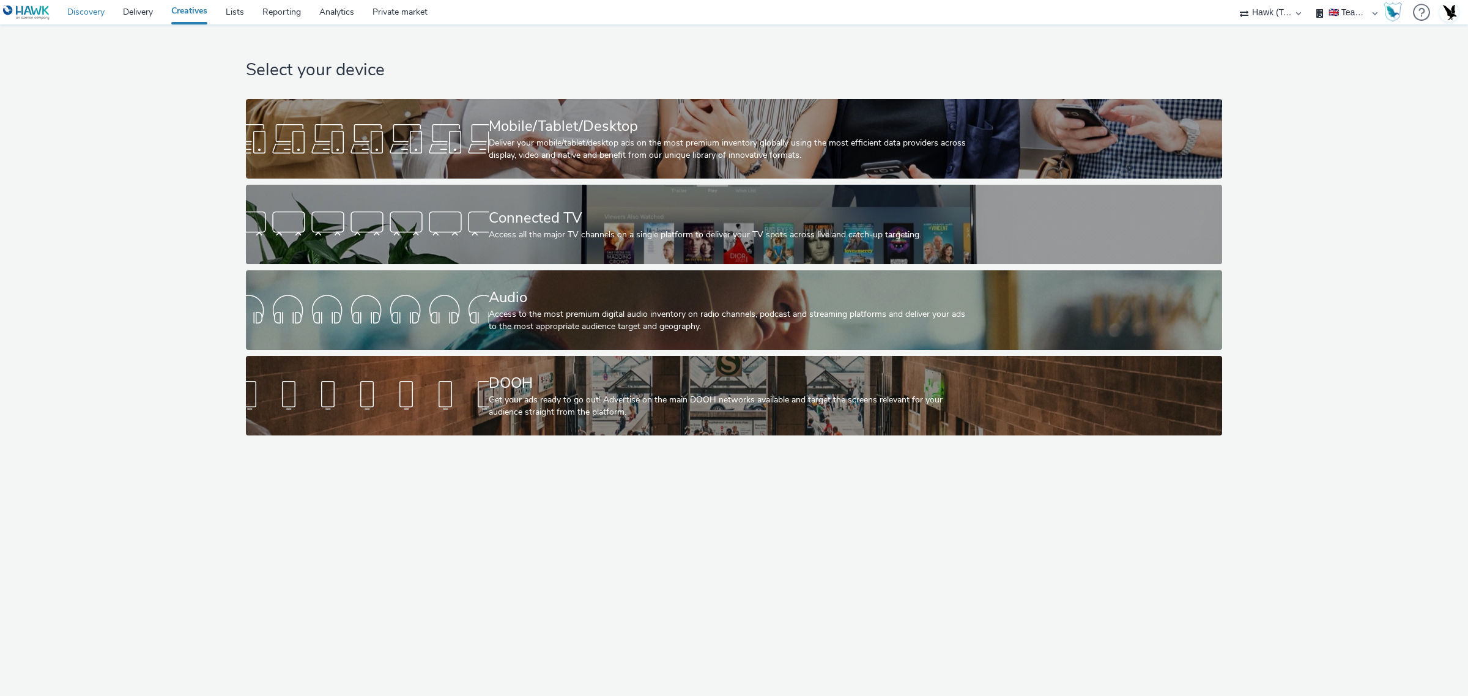
click at [73, 11] on link "Discovery" at bounding box center [86, 12] width 56 height 24
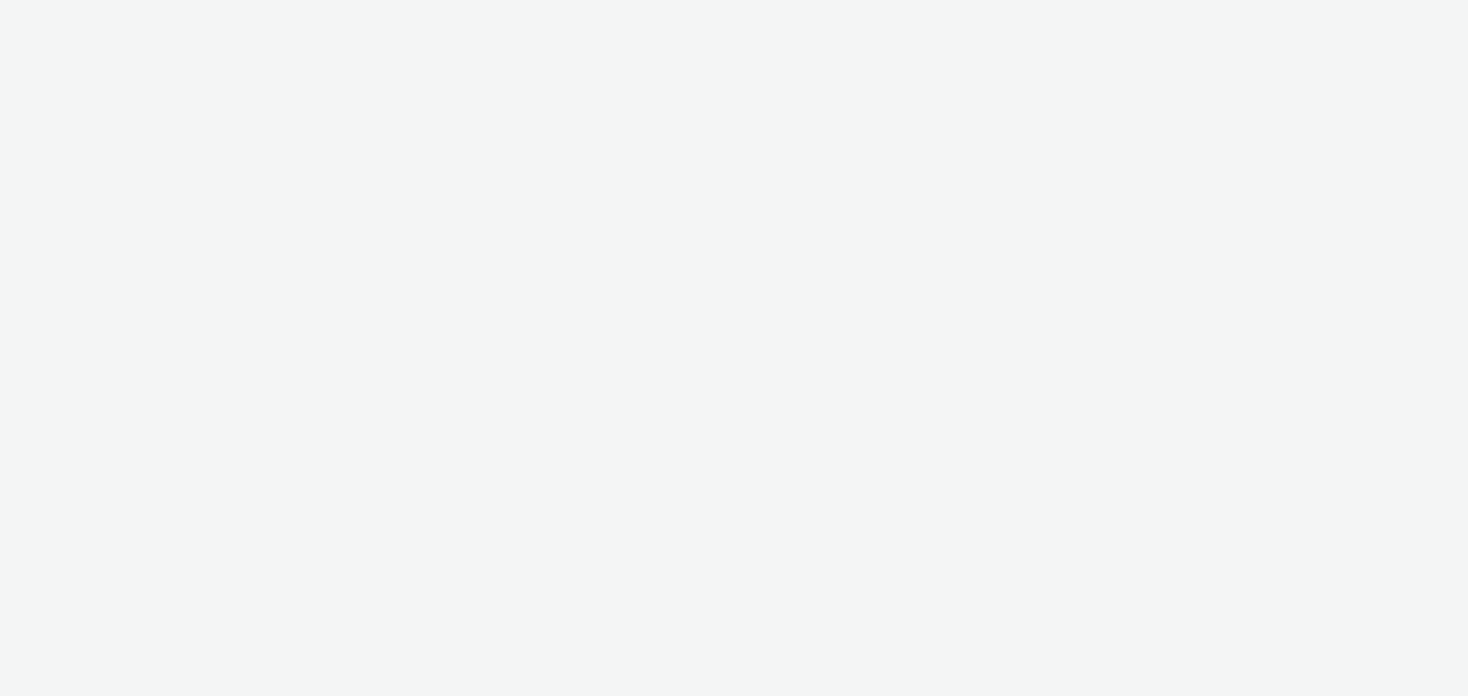
select select "47c37c18-910e-43a3-bb91-a2beb2847406"
select select "b1b940d3-d05b-48b5-821e-f328c33b988b"
